Goal: Task Accomplishment & Management: Manage account settings

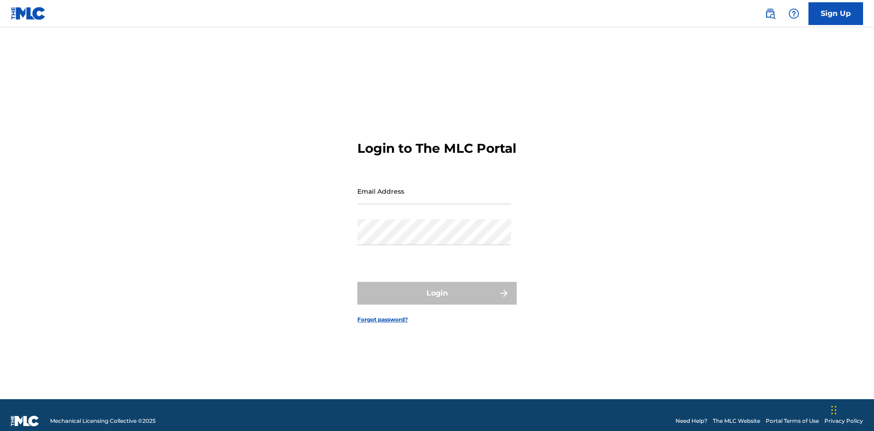
scroll to position [12, 0]
click at [434, 187] on input "Email Address" at bounding box center [434, 191] width 154 height 26
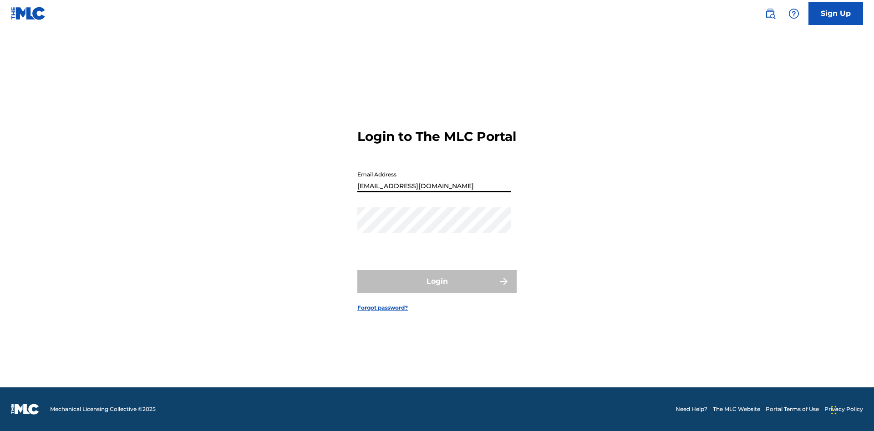
type input "XenaSongwriter@gmail.com"
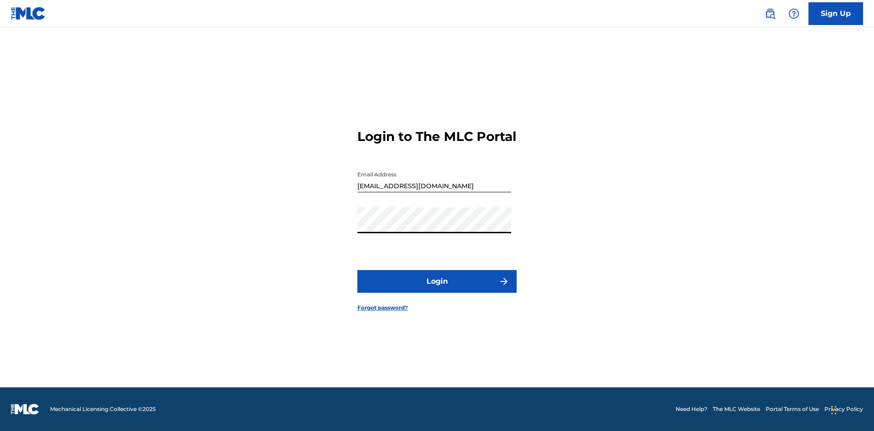
click at [437, 289] on button "Login" at bounding box center [436, 281] width 159 height 23
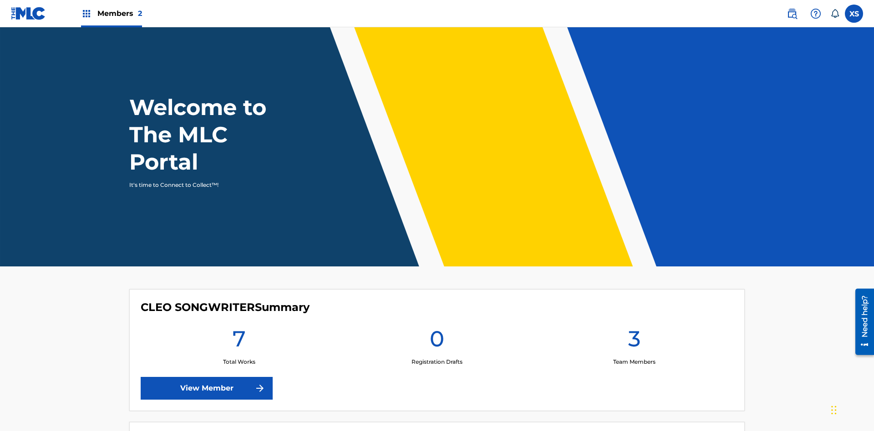
click at [111, 13] on span "Members 2" at bounding box center [119, 13] width 45 height 10
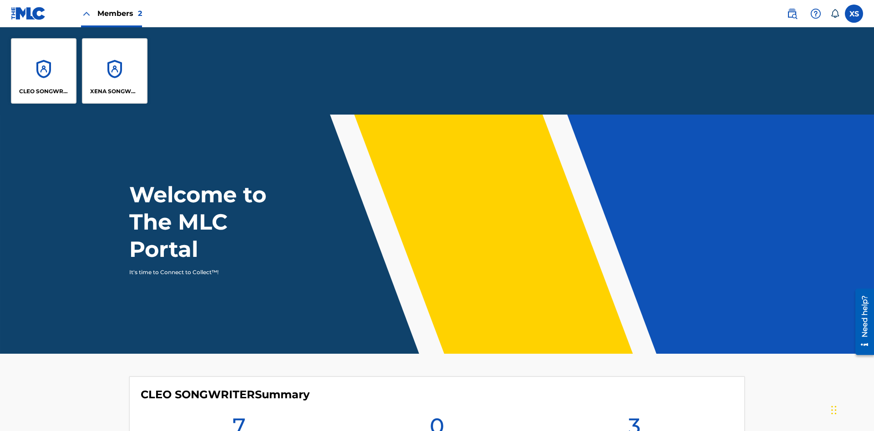
click at [115, 91] on p "XENA SONGWRITER" at bounding box center [115, 91] width 50 height 8
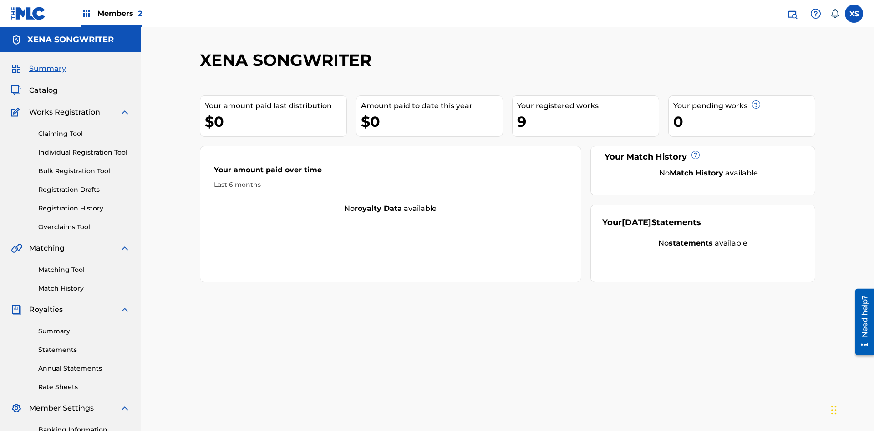
click at [43, 85] on span "Catalog" at bounding box center [43, 90] width 29 height 11
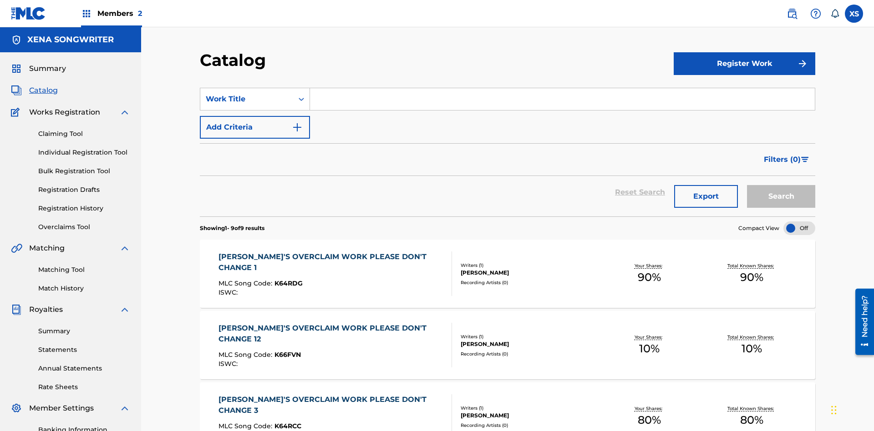
click at [507, 269] on div "DYLAN TANNER HINK" at bounding box center [528, 273] width 137 height 8
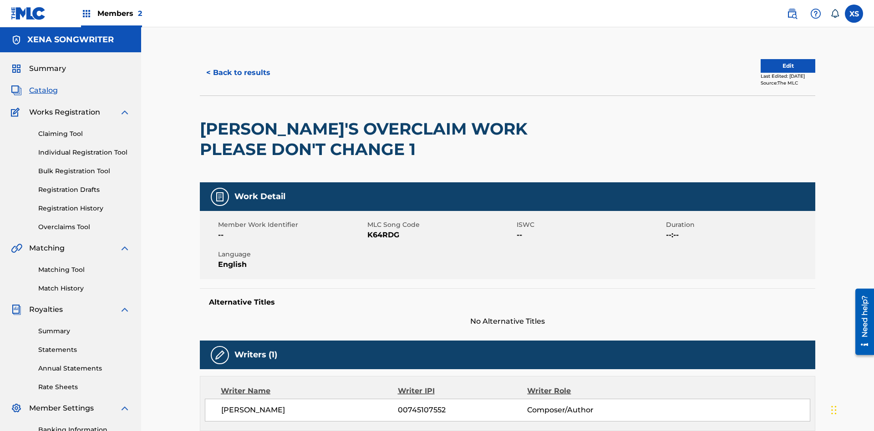
click at [854, 13] on label at bounding box center [853, 14] width 18 height 18
click at [854, 14] on input "XS Xena Songwriter xenasongwriter@gmail.com Notification Preferences Profile Lo…" at bounding box center [854, 14] width 0 height 0
click at [765, 129] on p "Log out" at bounding box center [765, 129] width 21 height 8
click at [854, 14] on input "XS Xena Songwriter xenasongwriter@gmail.com Notification Preferences Profile Lo…" at bounding box center [854, 14] width 0 height 0
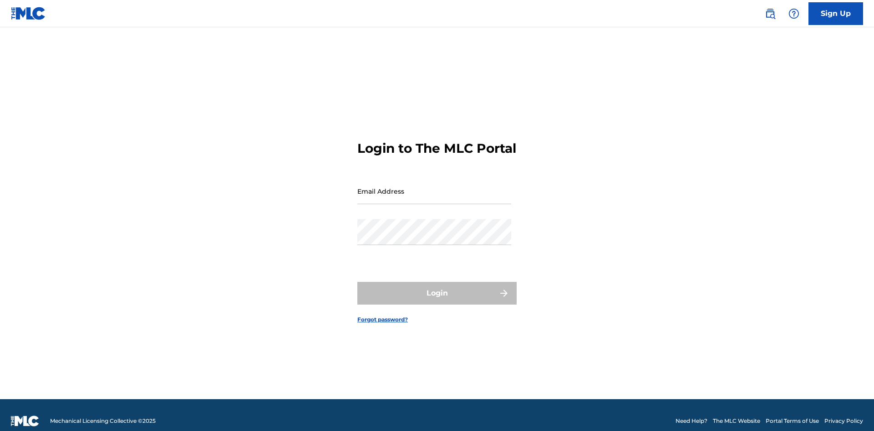
click at [434, 187] on input "Email Address" at bounding box center [434, 191] width 154 height 26
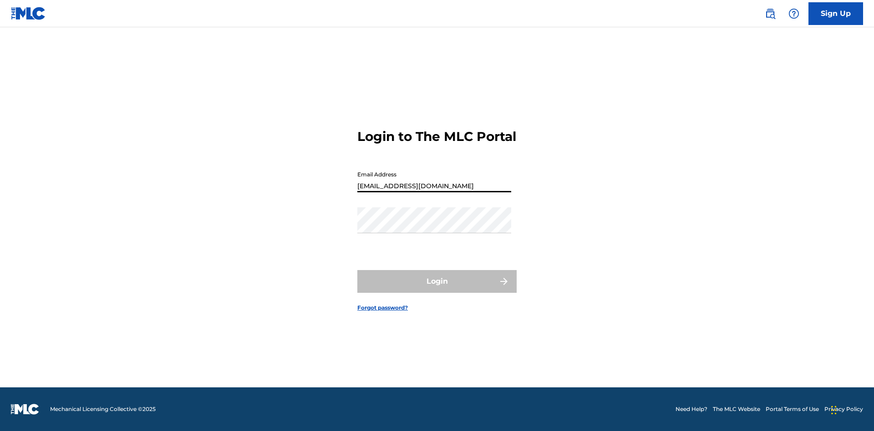
type input "[EMAIL_ADDRESS][DOMAIN_NAME]"
click at [437, 289] on button "Login" at bounding box center [436, 281] width 159 height 23
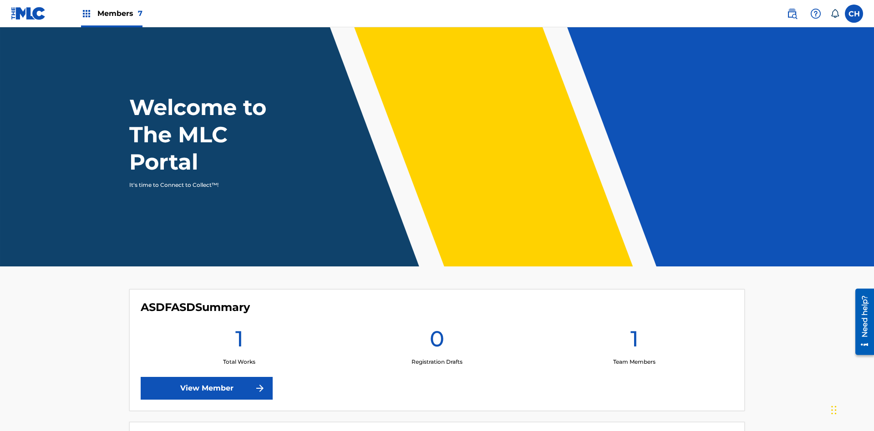
scroll to position [39, 0]
click at [854, 13] on label at bounding box center [853, 14] width 18 height 18
click at [854, 14] on input "CH Ckiy74Dgbz HJb7efsAuv [EMAIL_ADDRESS][DOMAIN_NAME] Notification Preferences …" at bounding box center [854, 14] width 0 height 0
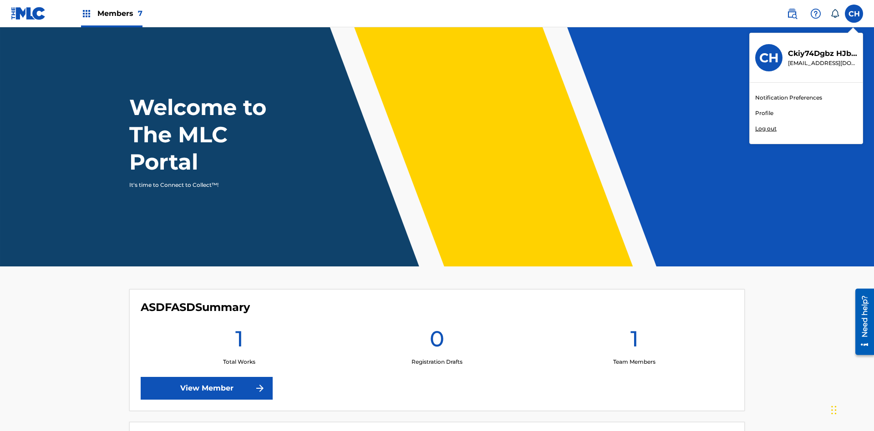
click at [765, 129] on p "Log out" at bounding box center [765, 129] width 21 height 8
click at [854, 14] on input "CH Ckiy74Dgbz HJb7efsAuv [EMAIL_ADDRESS][DOMAIN_NAME] Notification Preferences …" at bounding box center [854, 14] width 0 height 0
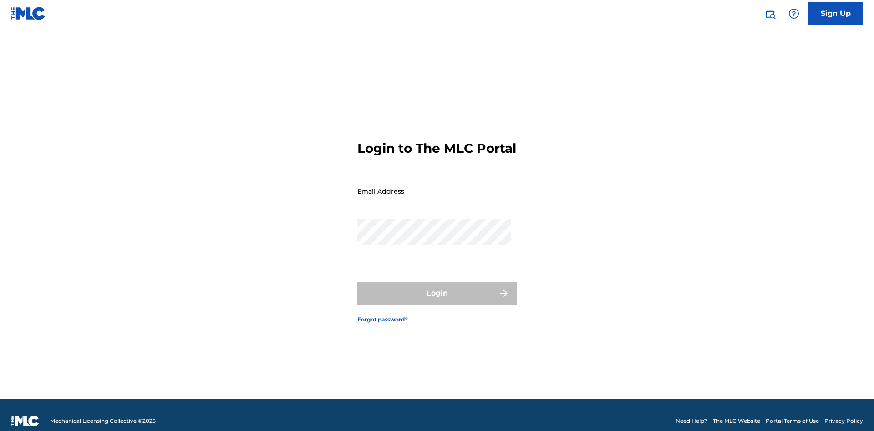
click at [434, 187] on input "Email Address" at bounding box center [434, 191] width 154 height 26
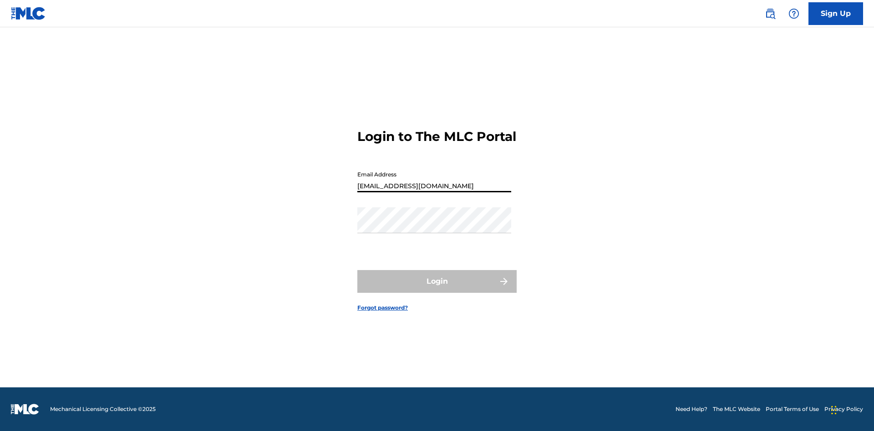
type input "Dutchess.McTesterson@gmail.com"
click at [437, 289] on button "Login" at bounding box center [436, 281] width 159 height 23
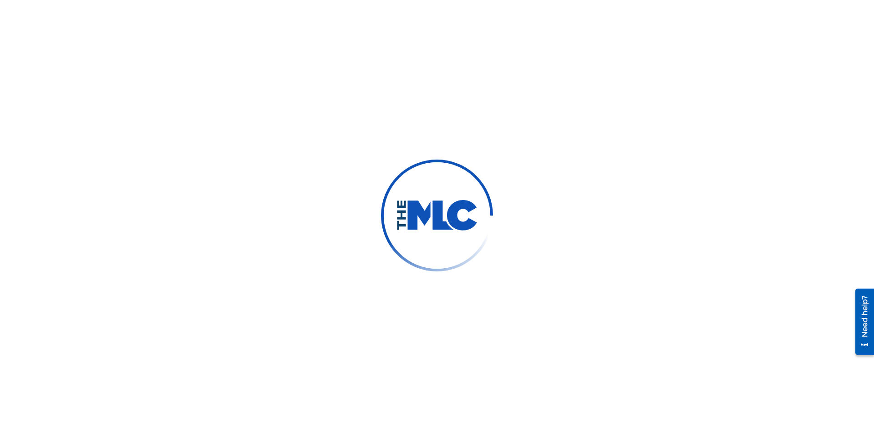
scroll to position [39, 0]
